Goal: Use online tool/utility: Utilize a website feature to perform a specific function

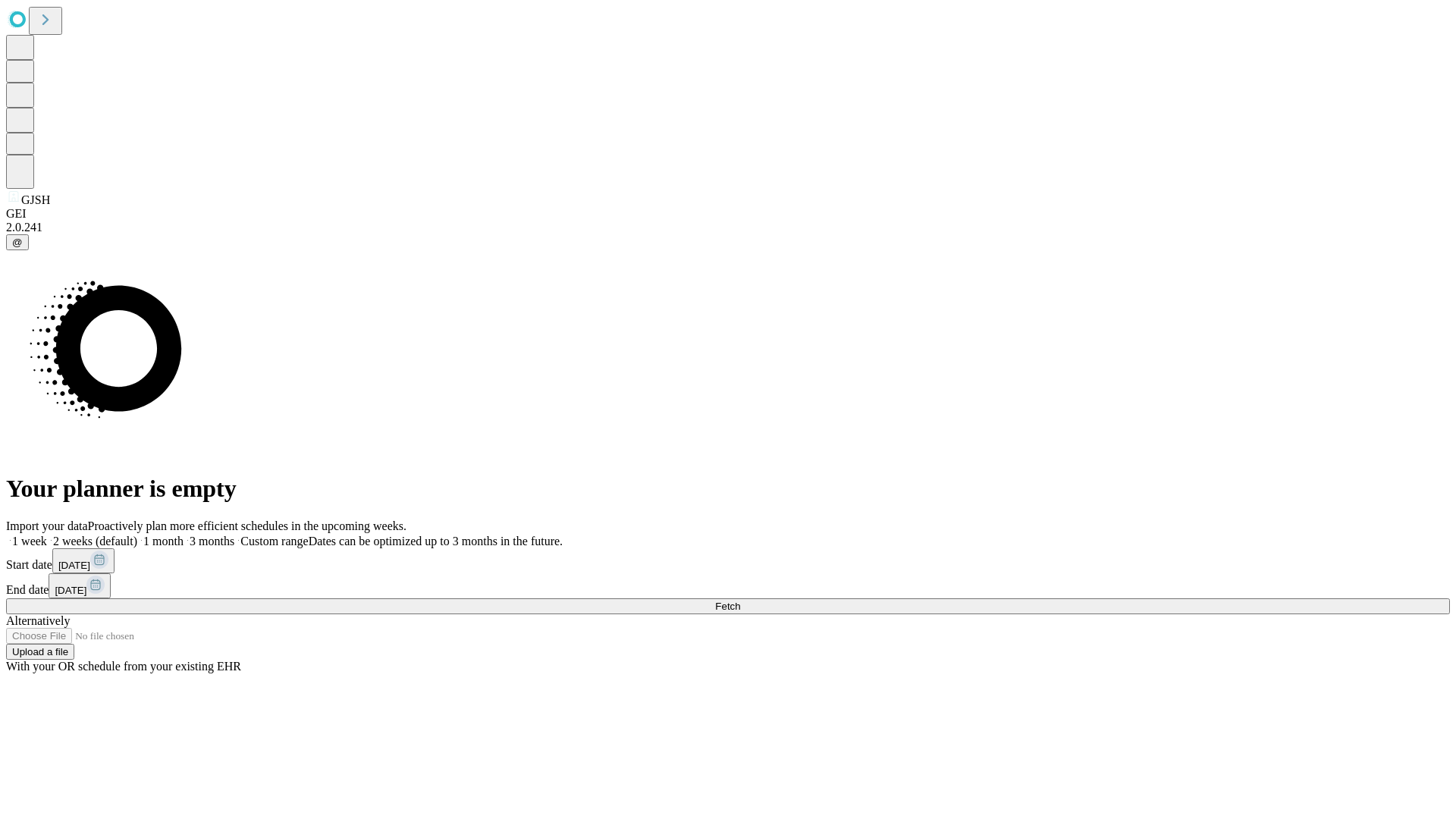
click at [740, 600] on span "Fetch" at bounding box center [727, 606] width 25 height 11
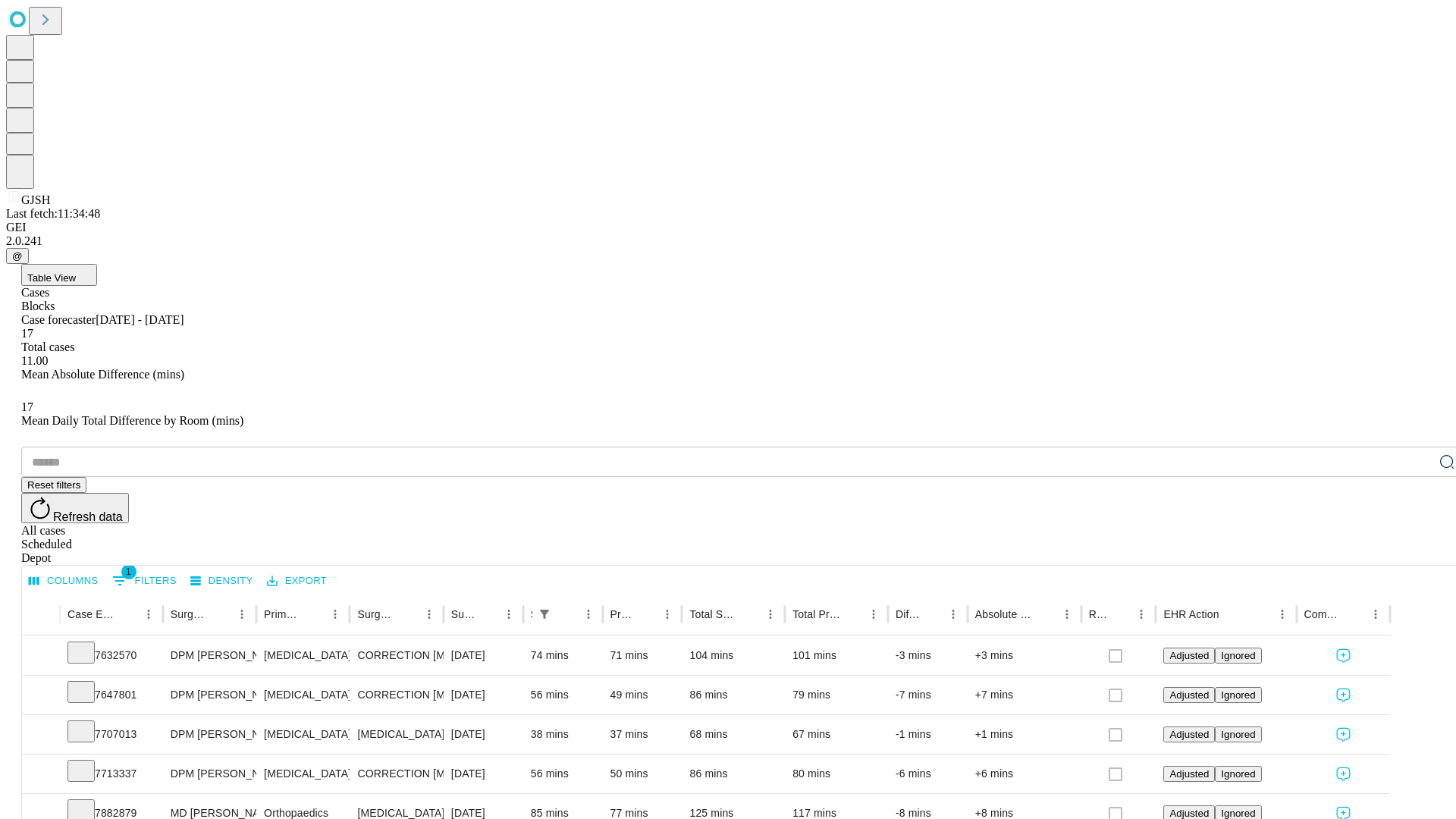
click at [76, 273] on span "Table View" at bounding box center [51, 278] width 49 height 11
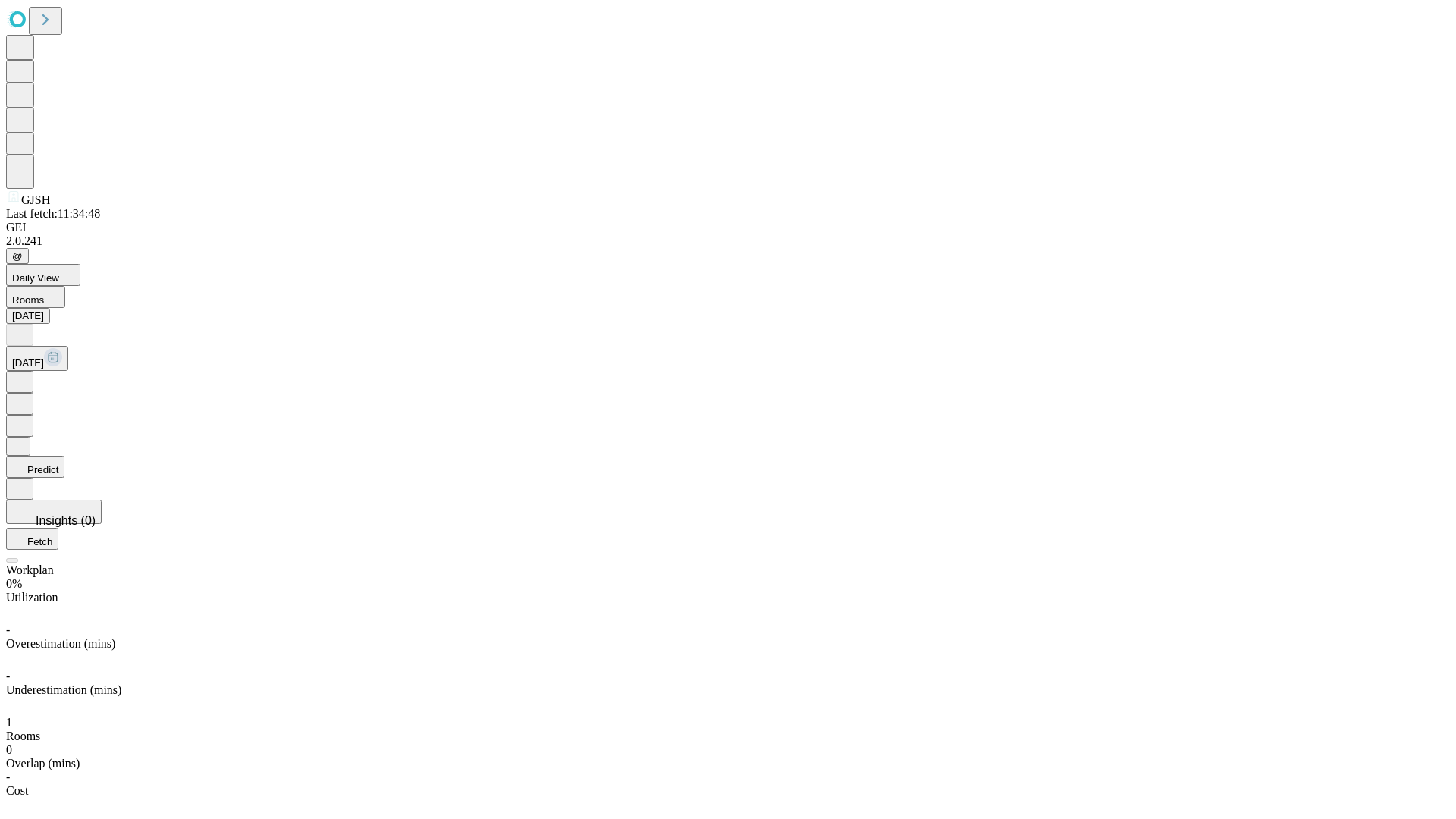
click at [64, 456] on button "Predict" at bounding box center [35, 467] width 59 height 22
